Goal: Task Accomplishment & Management: Manage account settings

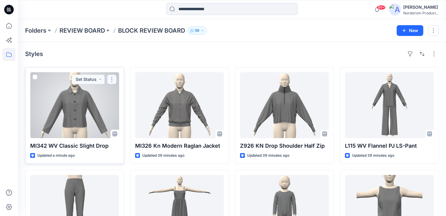
click at [114, 79] on button "button" at bounding box center [112, 79] width 10 height 10
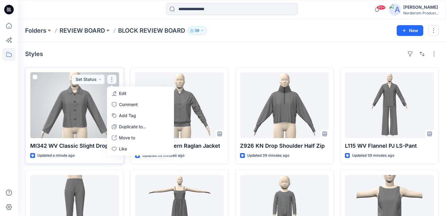
click at [121, 92] on p "Edit" at bounding box center [122, 93] width 7 height 6
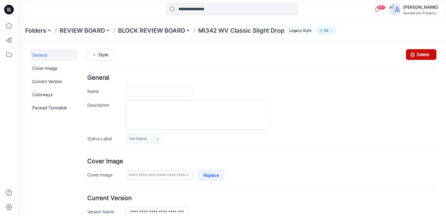
click at [428, 53] on link "Delete" at bounding box center [421, 54] width 30 height 11
type input "**********"
click at [421, 55] on link "Delete" at bounding box center [421, 54] width 30 height 11
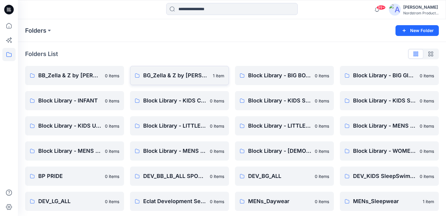
scroll to position [5, 0]
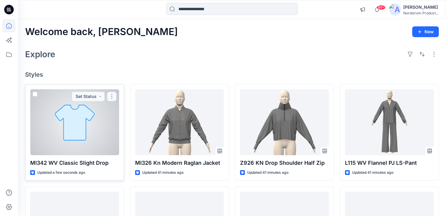
click at [112, 94] on button "button" at bounding box center [112, 96] width 10 height 10
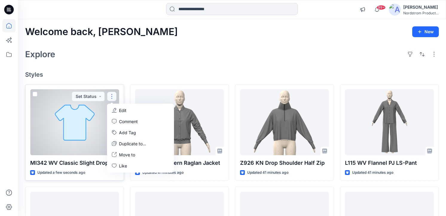
click at [117, 105] on button "Edit" at bounding box center [140, 110] width 65 height 11
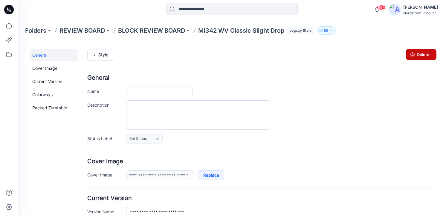
type input "**********"
click at [431, 51] on link "Delete" at bounding box center [421, 54] width 30 height 11
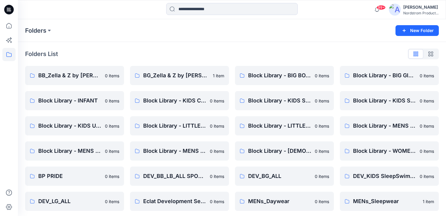
click at [9, 9] on icon at bounding box center [9, 9] width 3 height 0
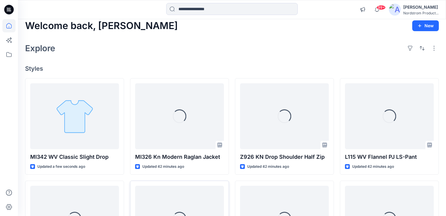
scroll to position [7, 0]
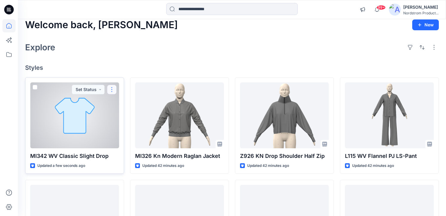
click at [113, 87] on button "button" at bounding box center [112, 90] width 10 height 10
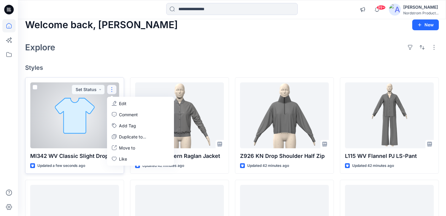
click at [120, 104] on p "Edit" at bounding box center [122, 103] width 7 height 6
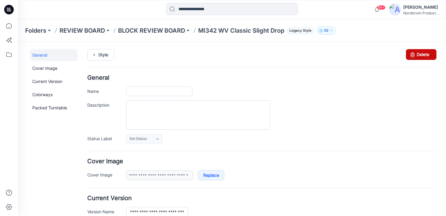
click at [418, 51] on link "Delete" at bounding box center [421, 54] width 30 height 11
type input "**********"
